Goal: Navigation & Orientation: Find specific page/section

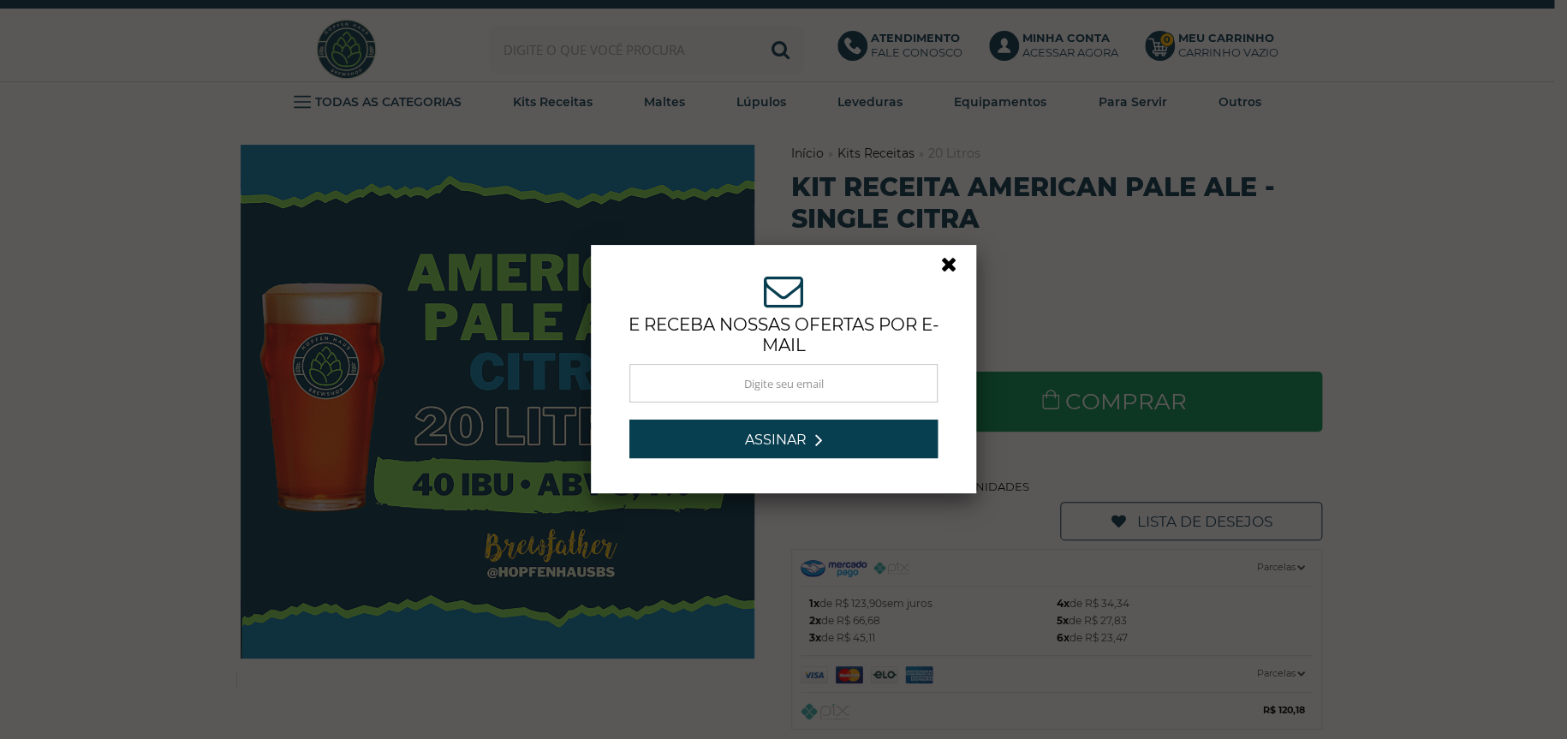
click at [941, 262] on link at bounding box center [956, 268] width 31 height 31
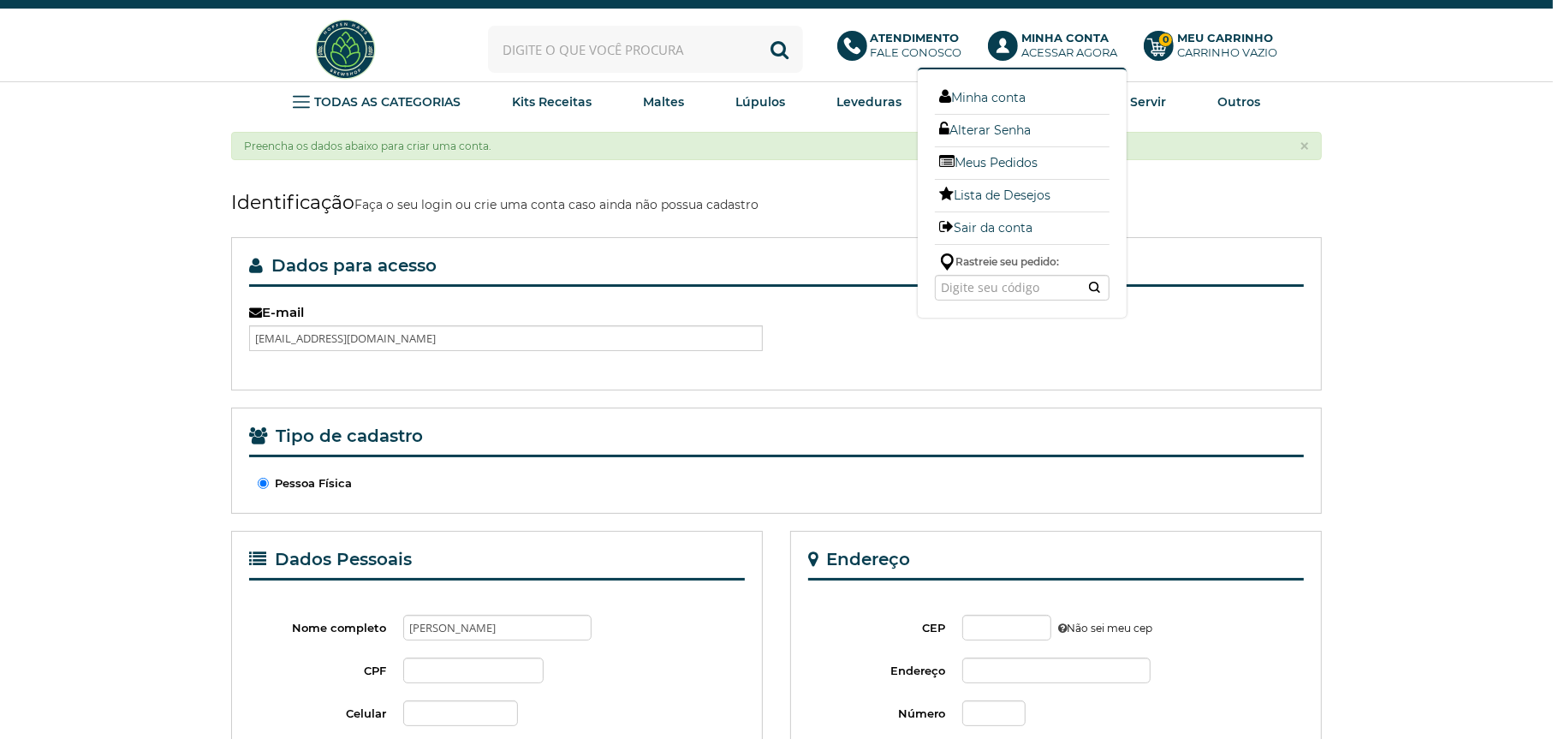
click at [1058, 41] on b "Minha Conta" at bounding box center [1064, 38] width 87 height 14
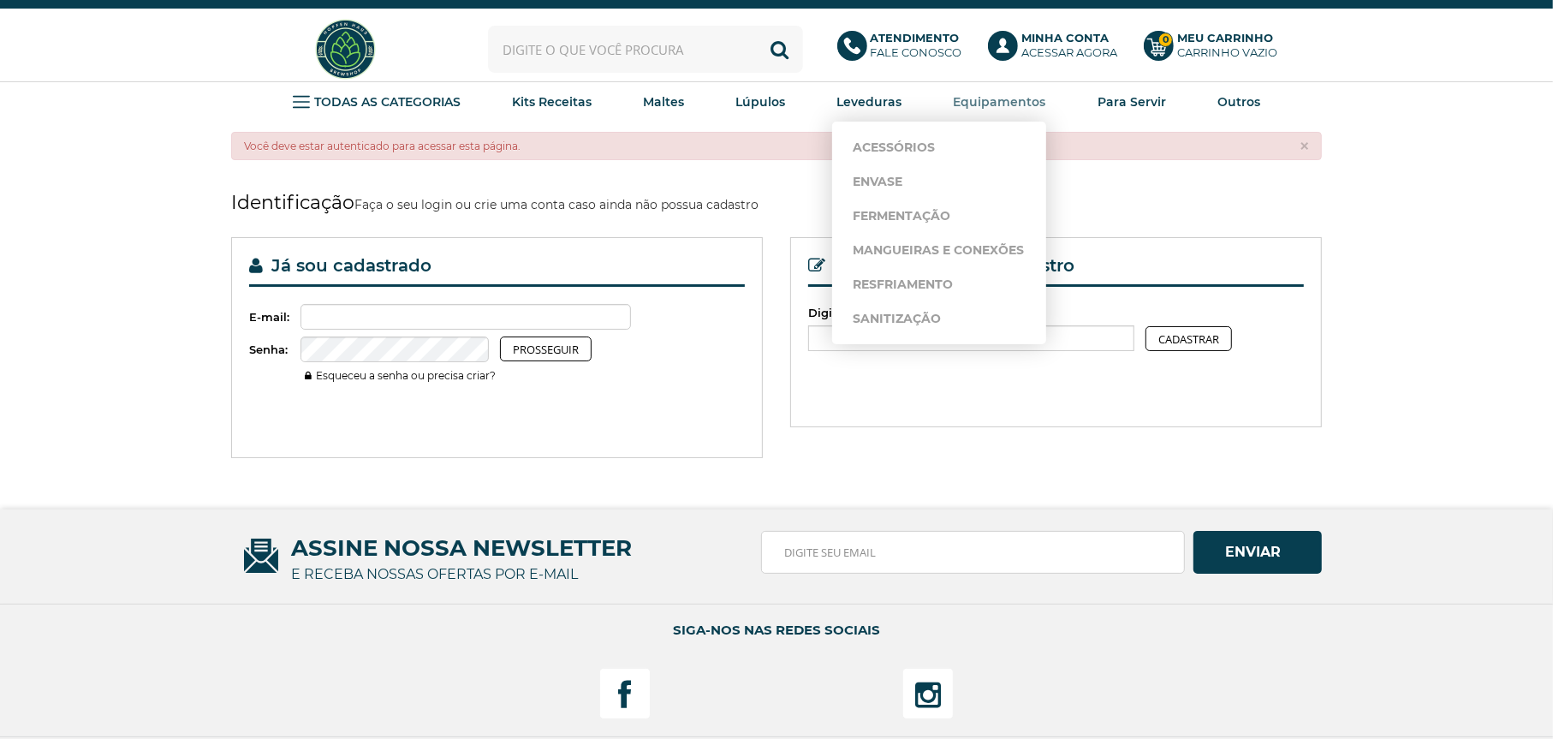
click at [991, 92] on link "Equipamentos" at bounding box center [1000, 102] width 92 height 26
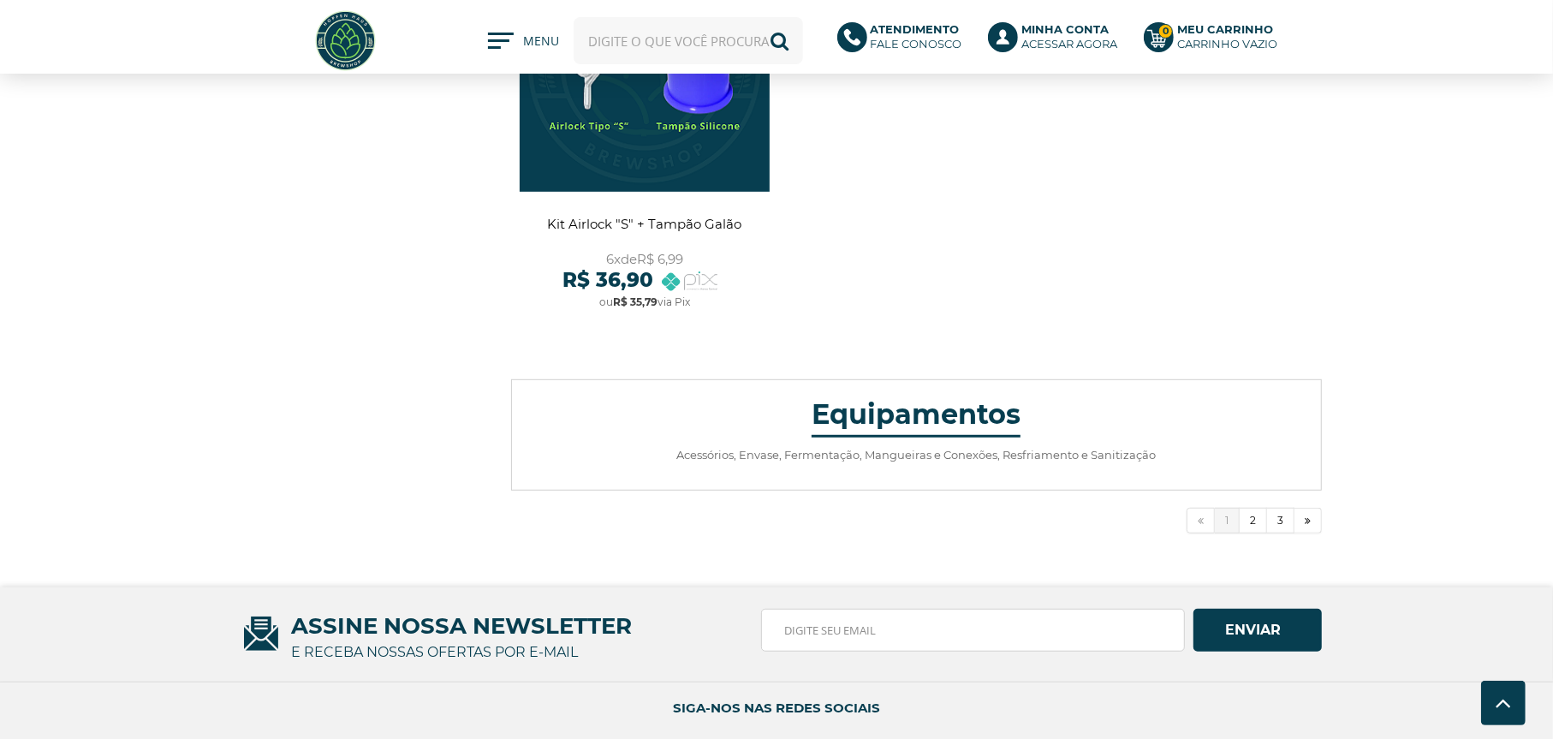
scroll to position [6250, 0]
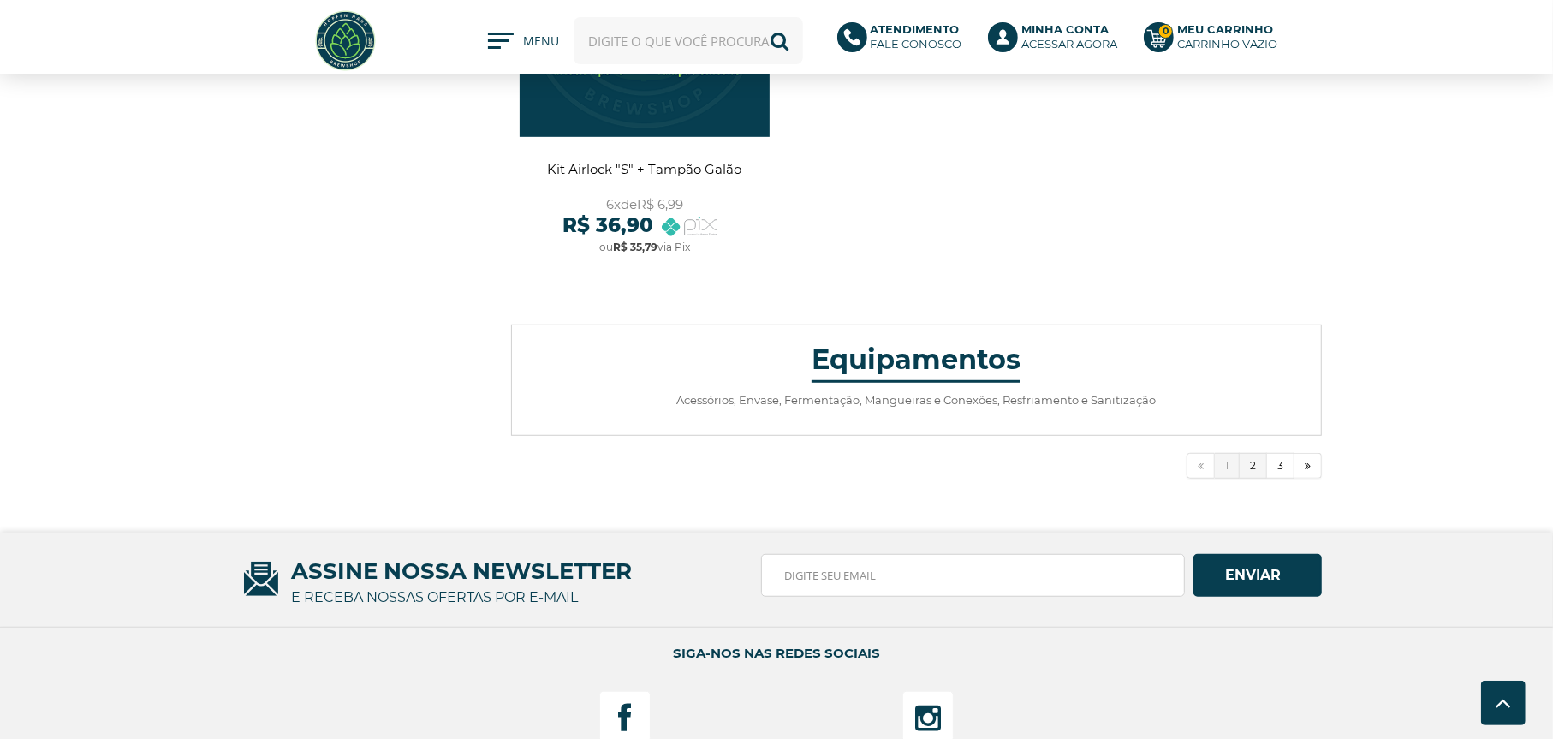
click at [1256, 467] on link "2" at bounding box center [1253, 466] width 27 height 26
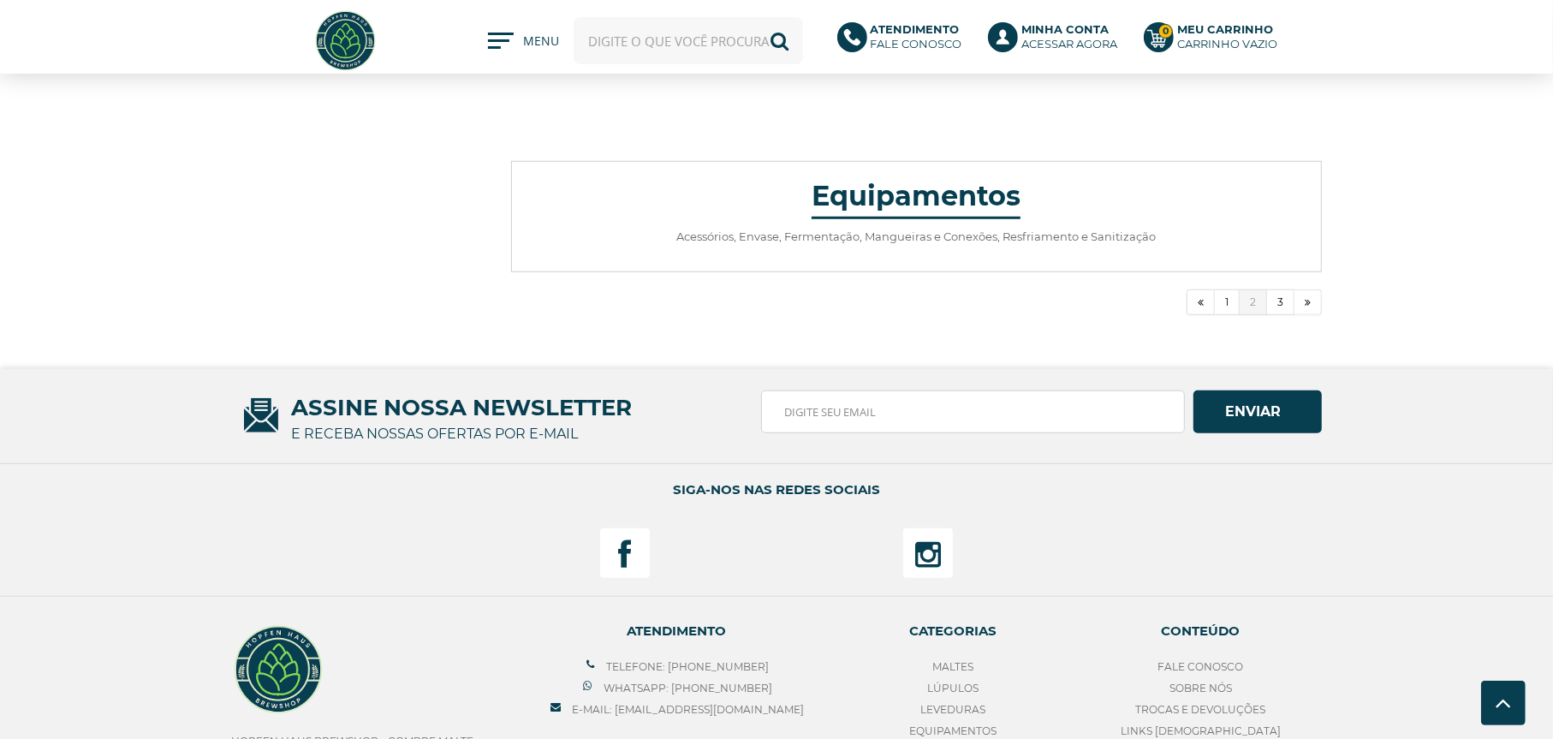
scroll to position [6421, 0]
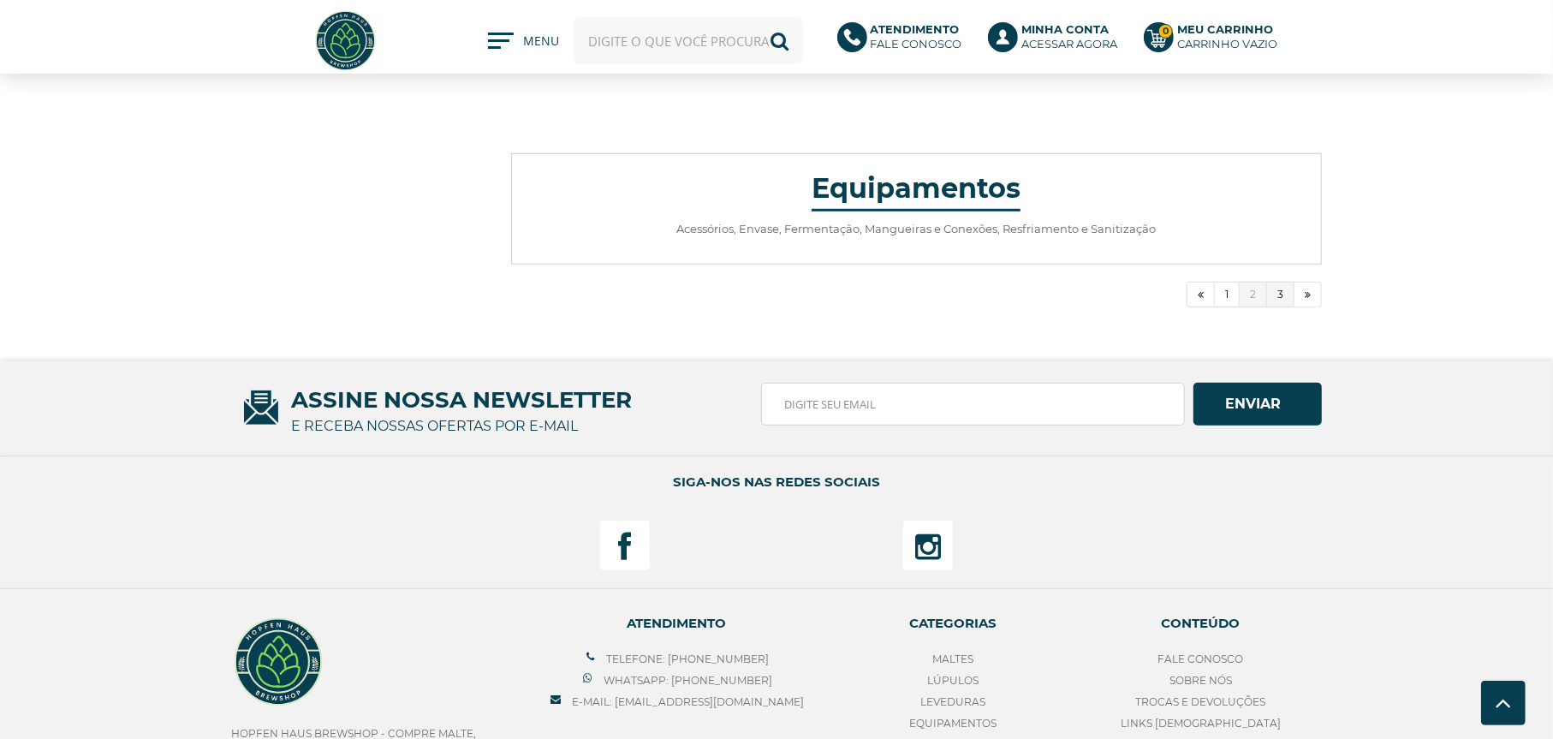
click at [1283, 290] on link "3" at bounding box center [1280, 295] width 27 height 26
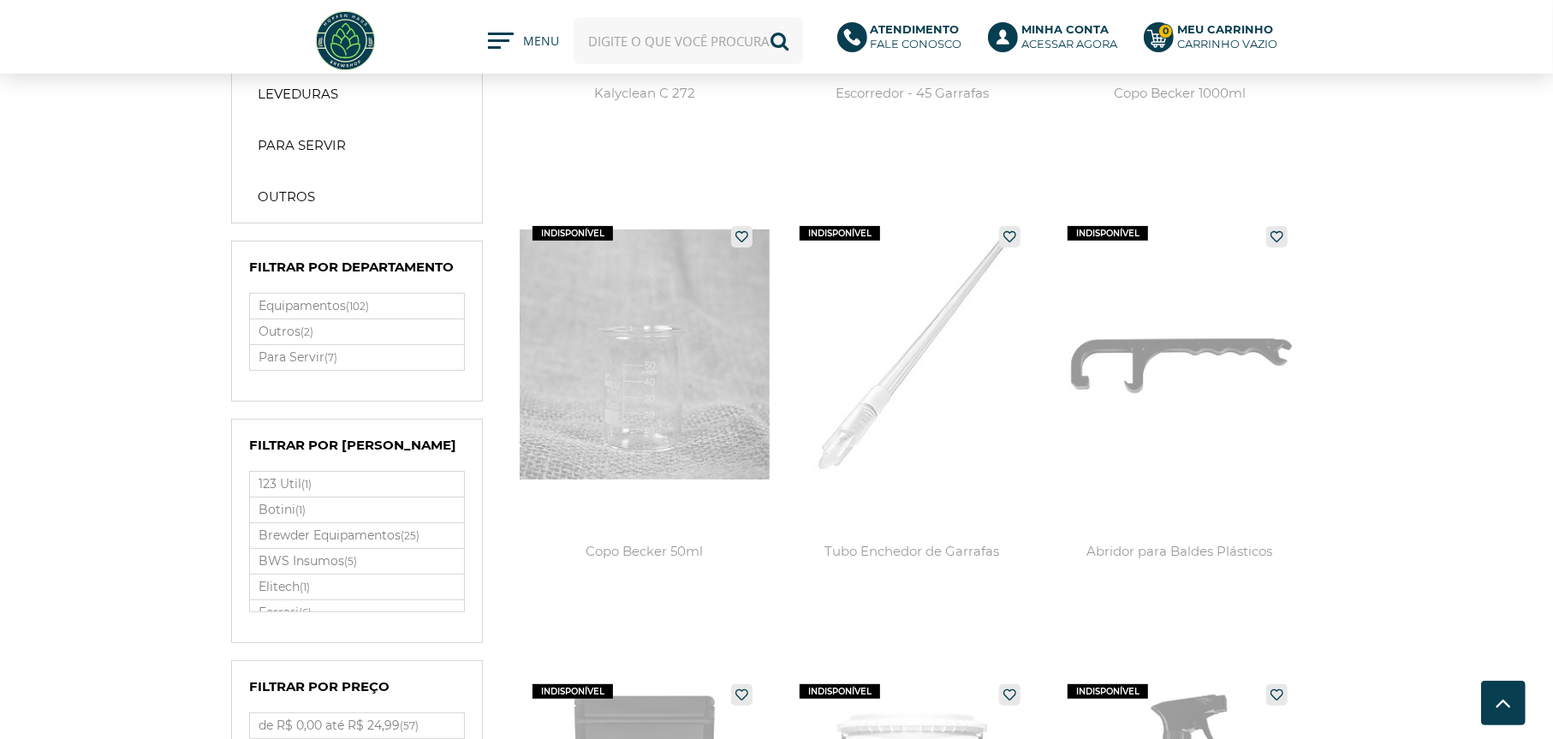
scroll to position [514, 0]
